Goal: Information Seeking & Learning: Learn about a topic

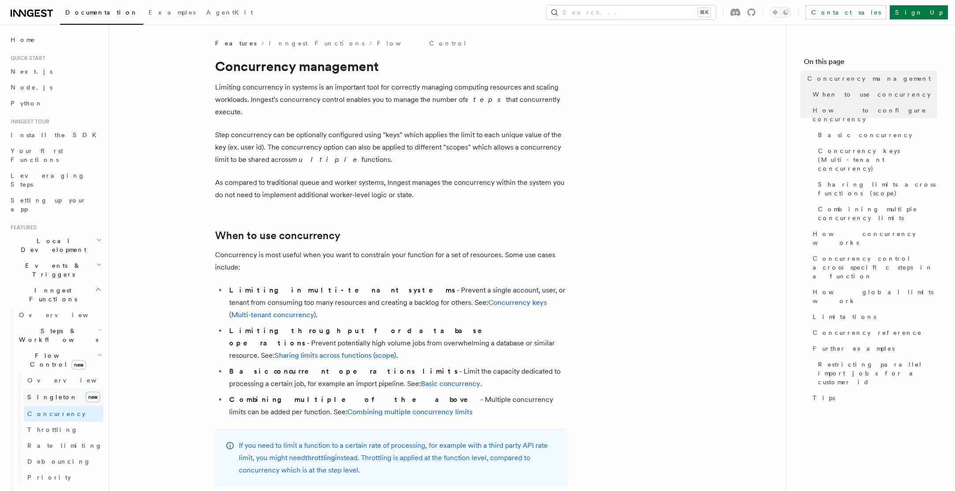
click at [47, 393] on span "Singleton" at bounding box center [52, 396] width 50 height 7
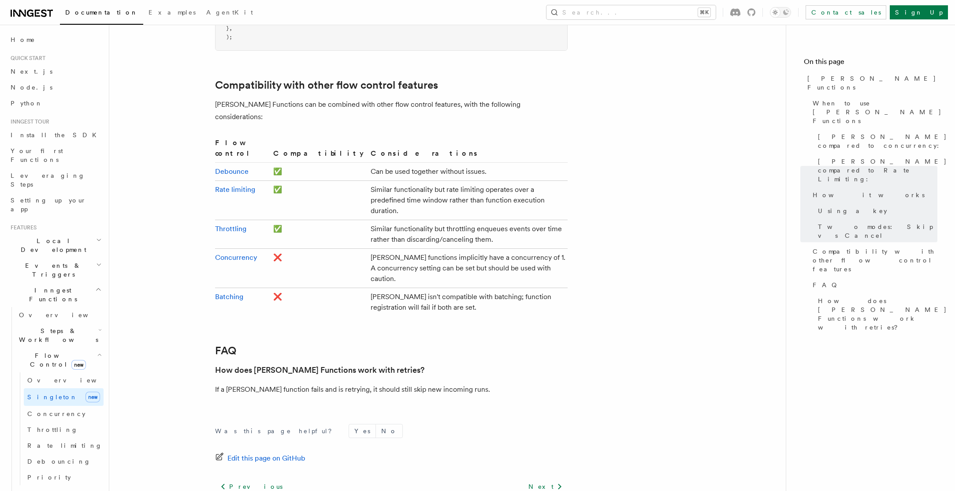
scroll to position [1419, 0]
click at [235, 223] on link "Throttling" at bounding box center [230, 227] width 31 height 8
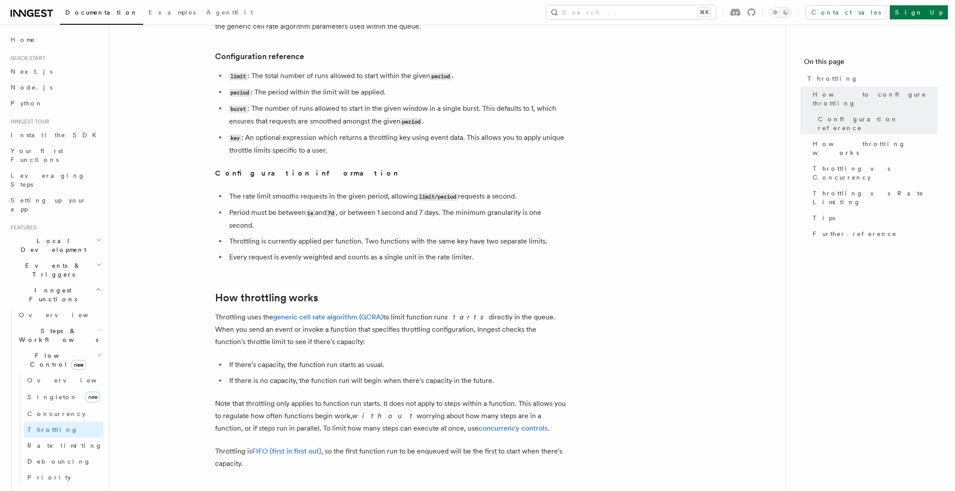
scroll to position [376, 0]
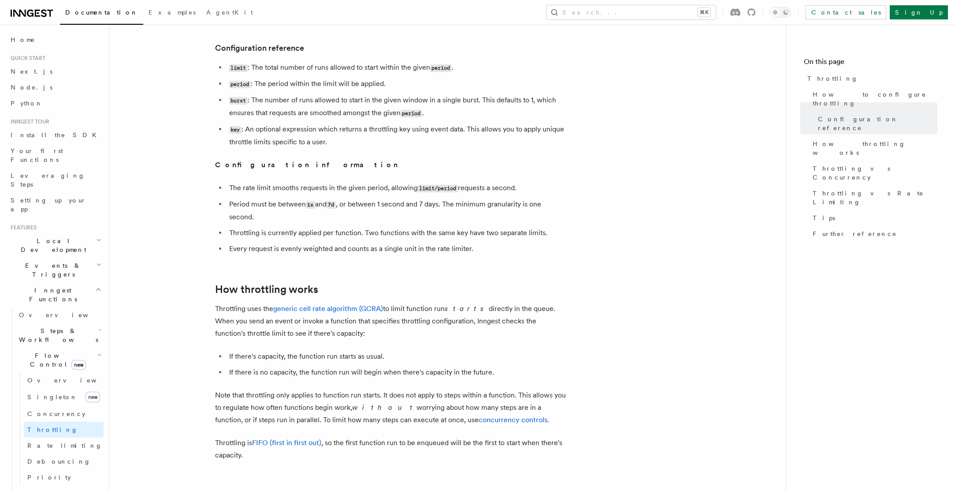
click at [40, 351] on span "Flow Control new" at bounding box center [56, 360] width 82 height 18
click at [38, 376] on span "Overview" at bounding box center [72, 379] width 91 height 7
